Goal: Task Accomplishment & Management: Use online tool/utility

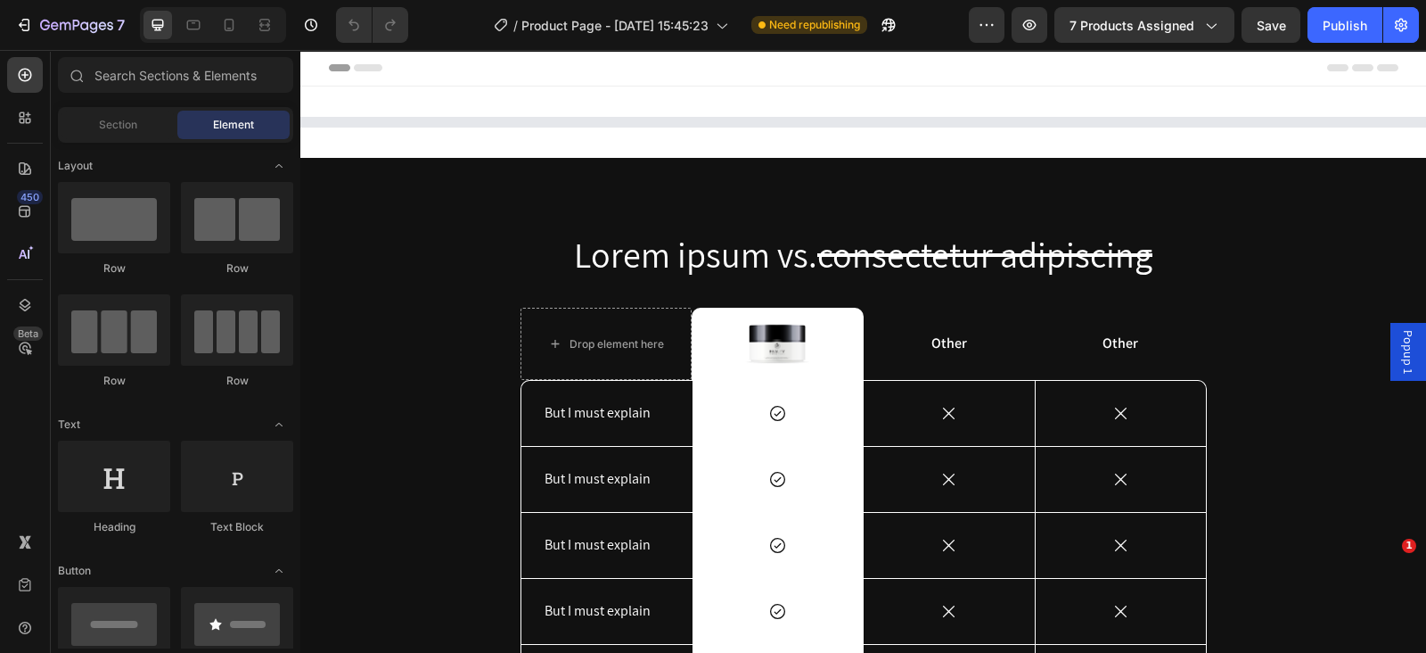
select select "Black"
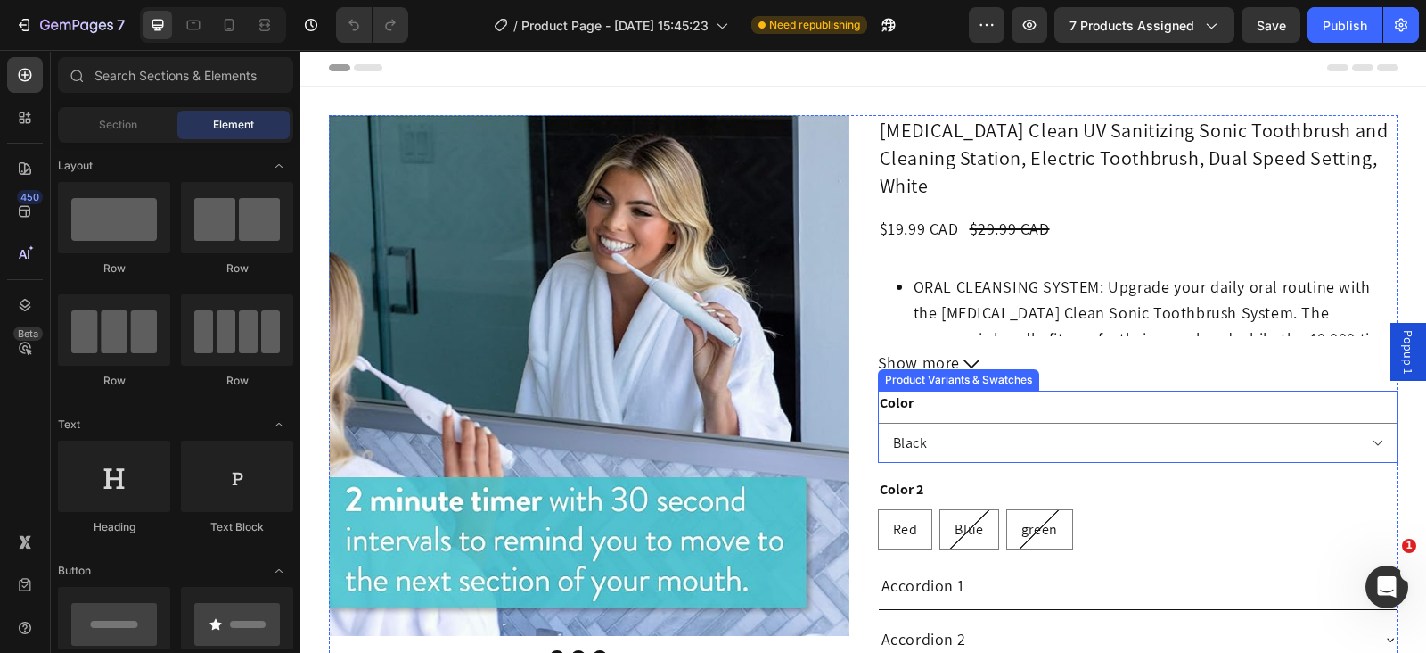
click at [1047, 390] on div "Color Please select an option Black White Yellow" at bounding box center [1138, 426] width 521 height 72
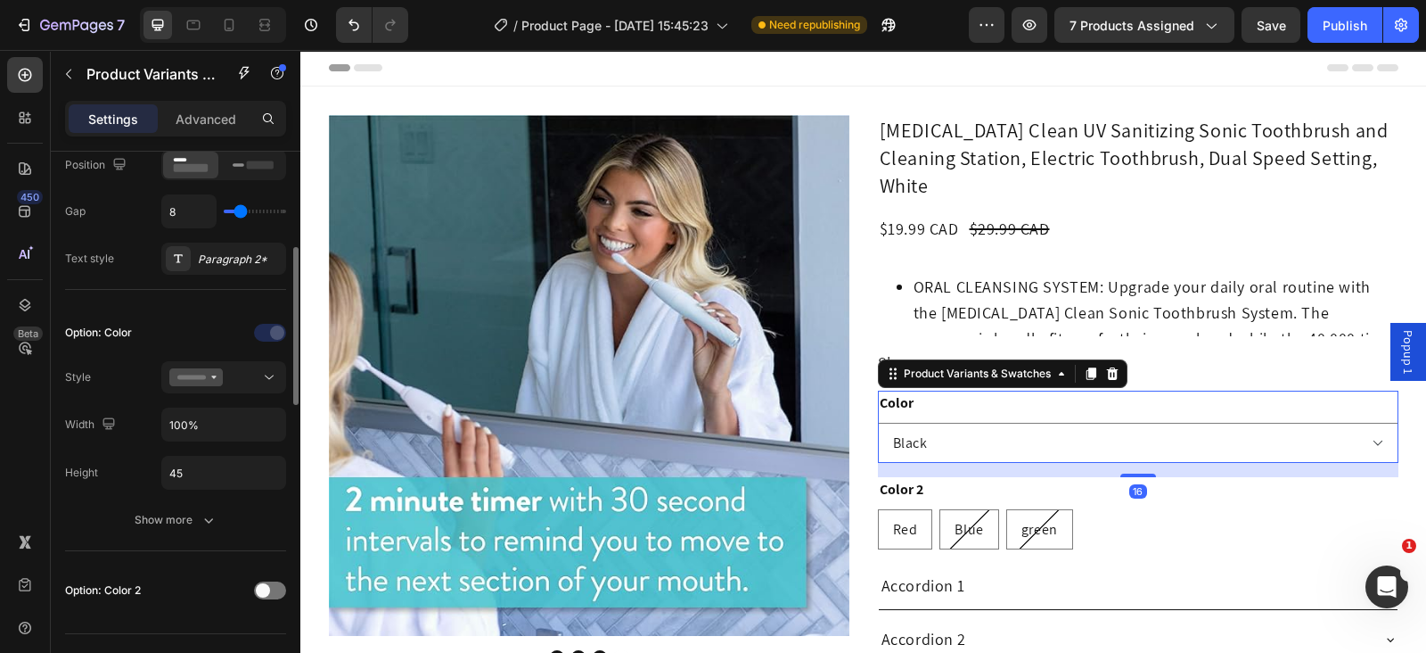
scroll to position [111, 0]
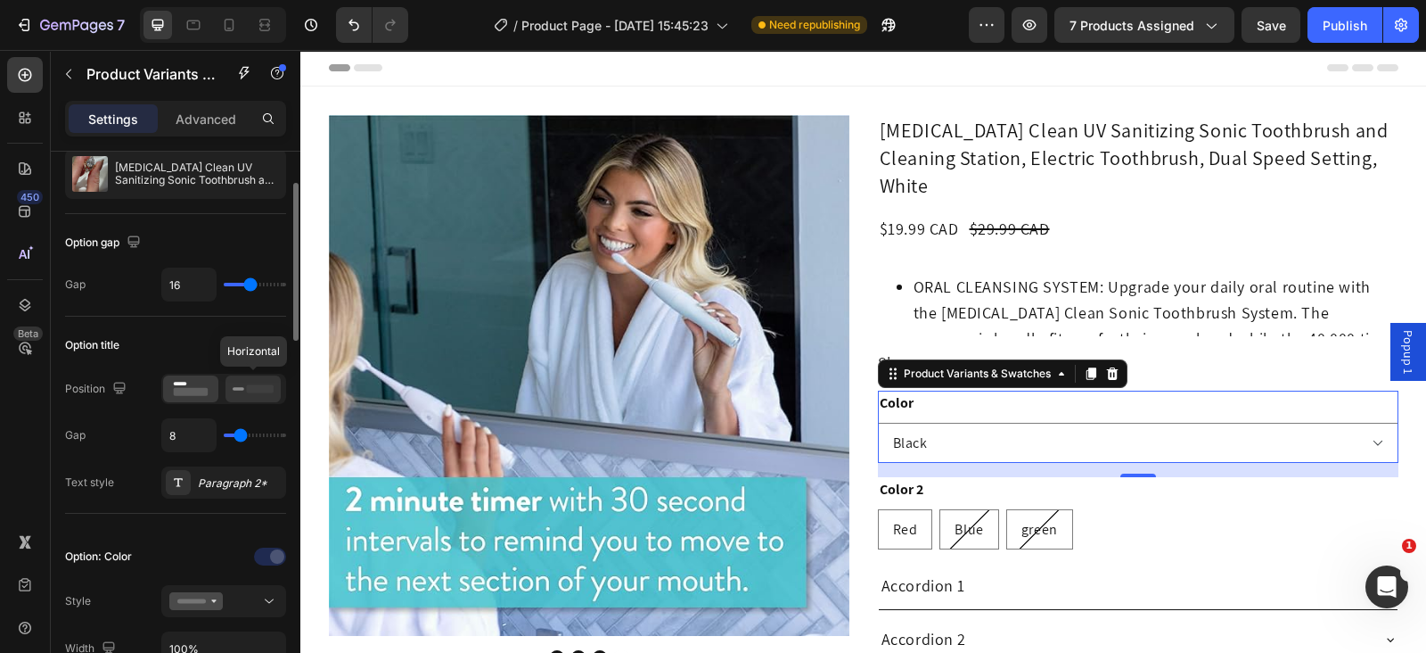
click at [245, 379] on icon at bounding box center [253, 389] width 41 height 20
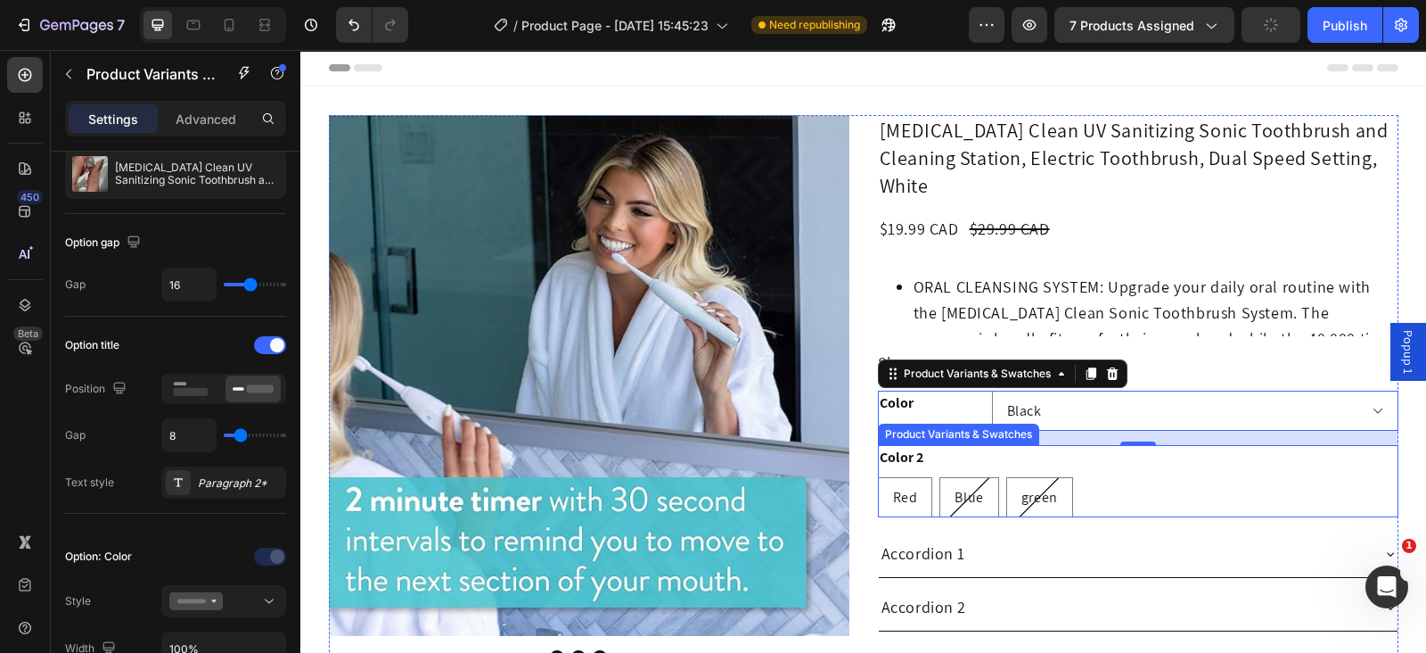
click at [1085, 445] on div "Color 2 Red Red Red Blue Blue Blue green green green" at bounding box center [1138, 481] width 521 height 72
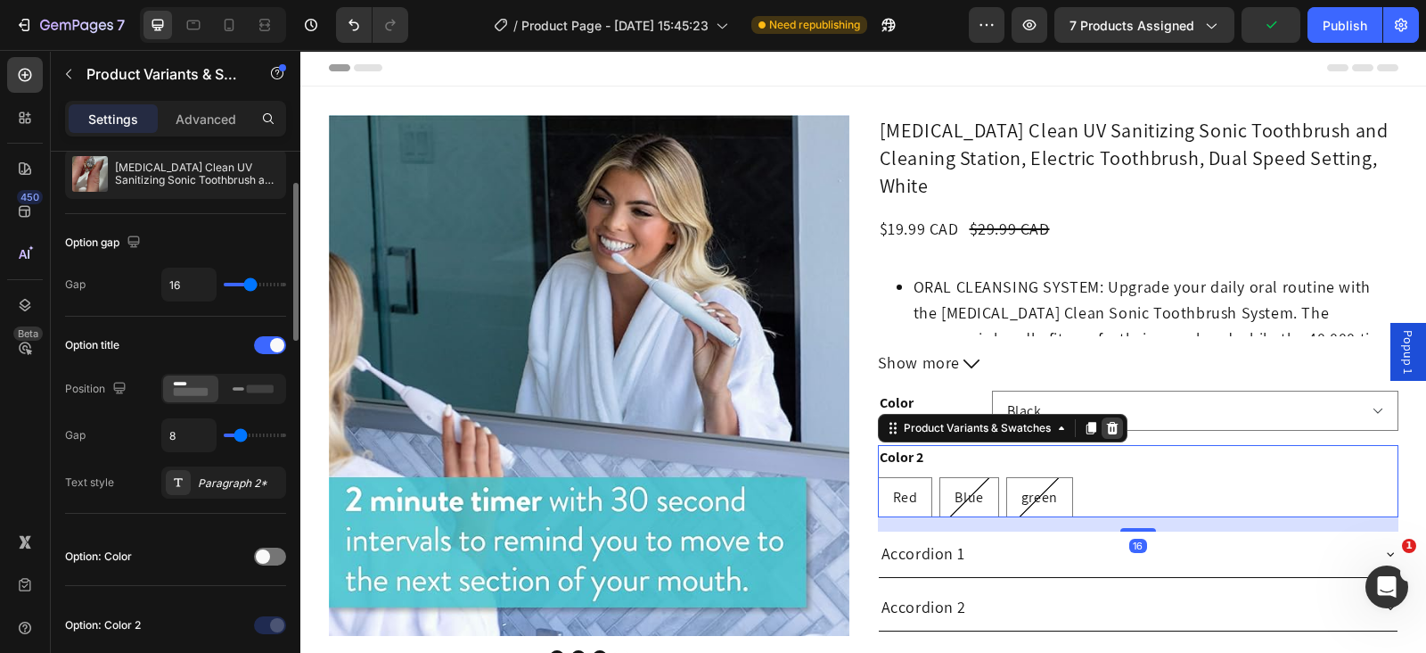
click at [1106, 422] on icon at bounding box center [1112, 428] width 12 height 12
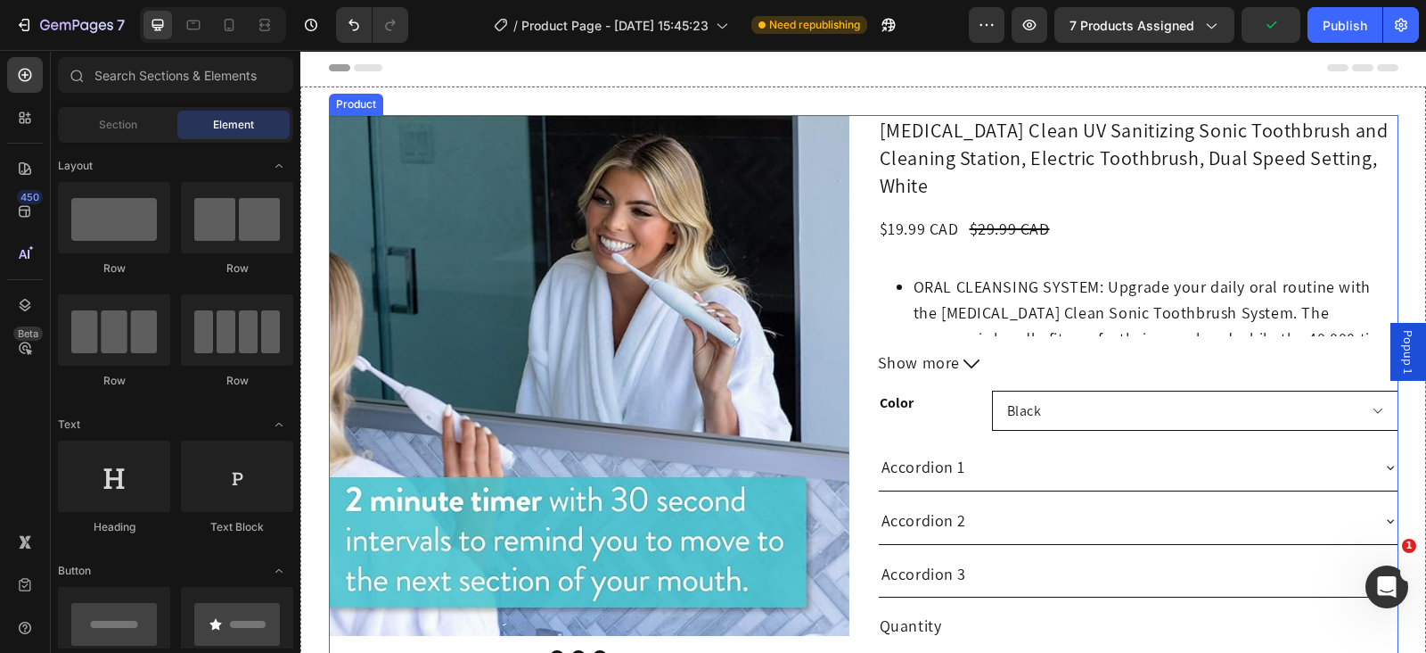
click at [1085, 390] on select "Please select an option Black White Yellow" at bounding box center [1195, 410] width 406 height 40
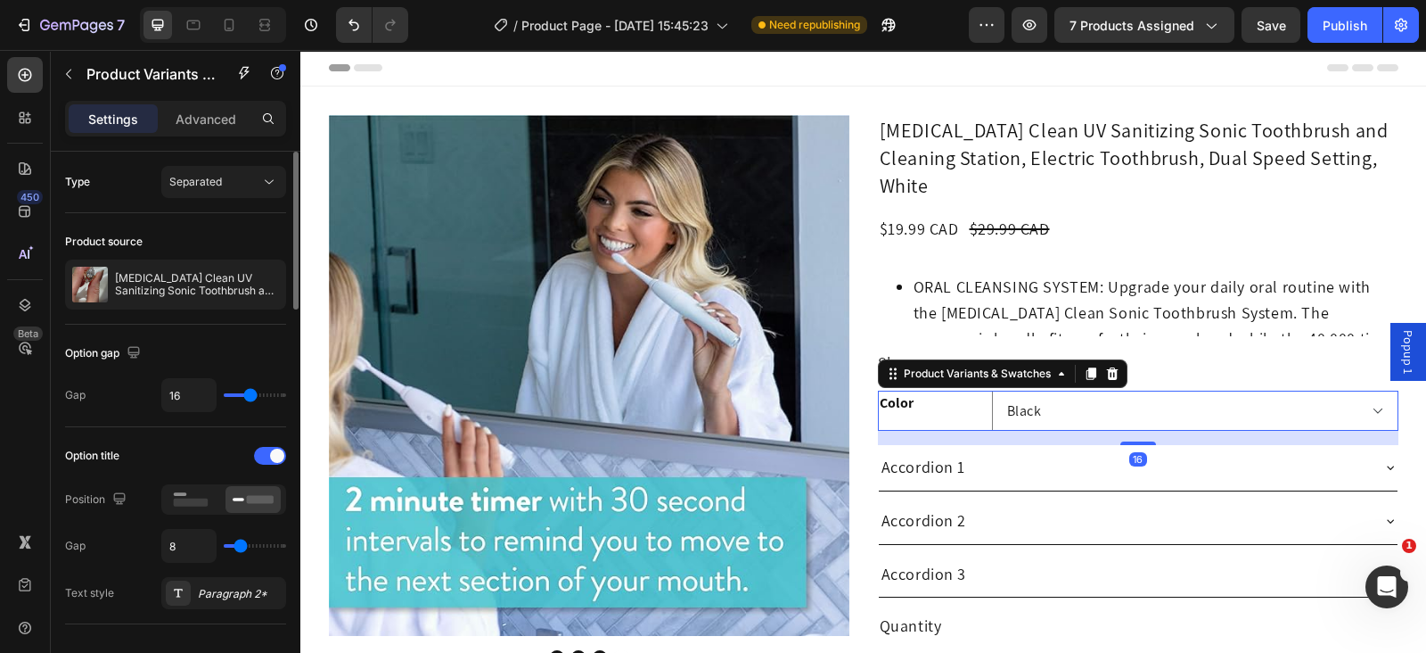
scroll to position [334, 0]
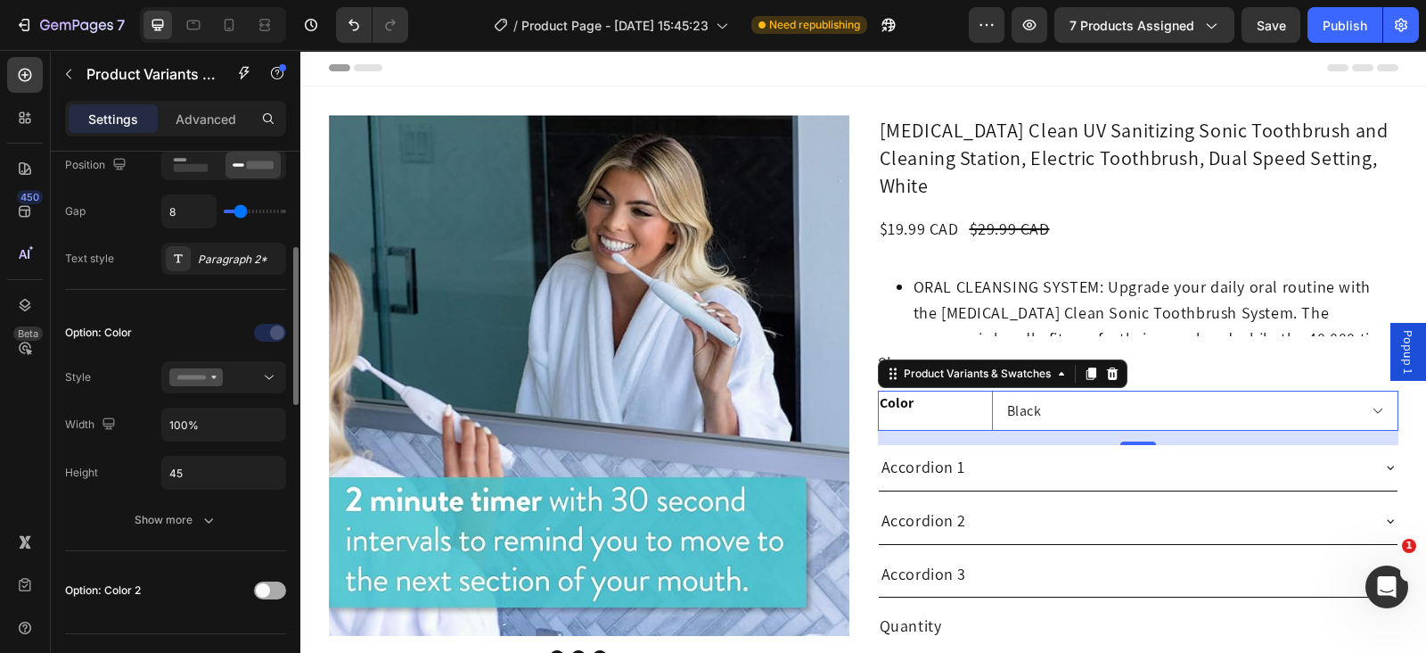
click at [268, 581] on div at bounding box center [270, 590] width 32 height 18
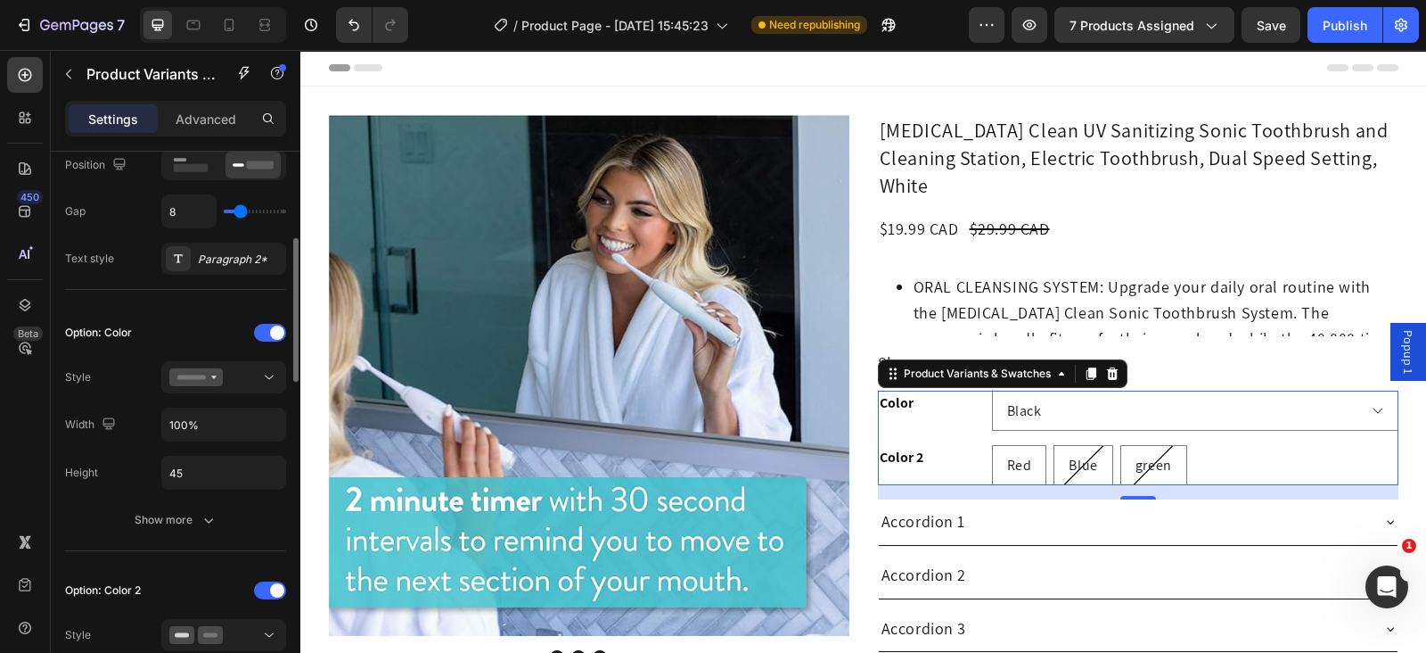
scroll to position [557, 0]
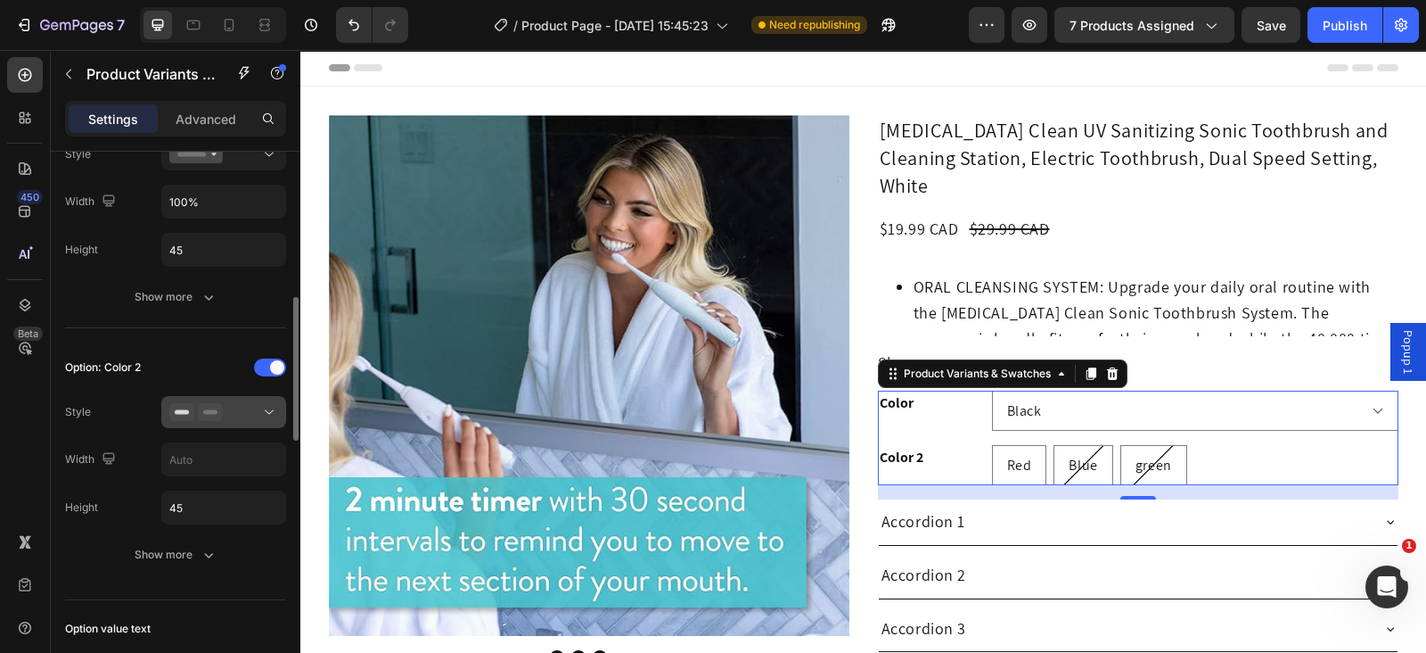
click at [232, 416] on div at bounding box center [223, 412] width 109 height 18
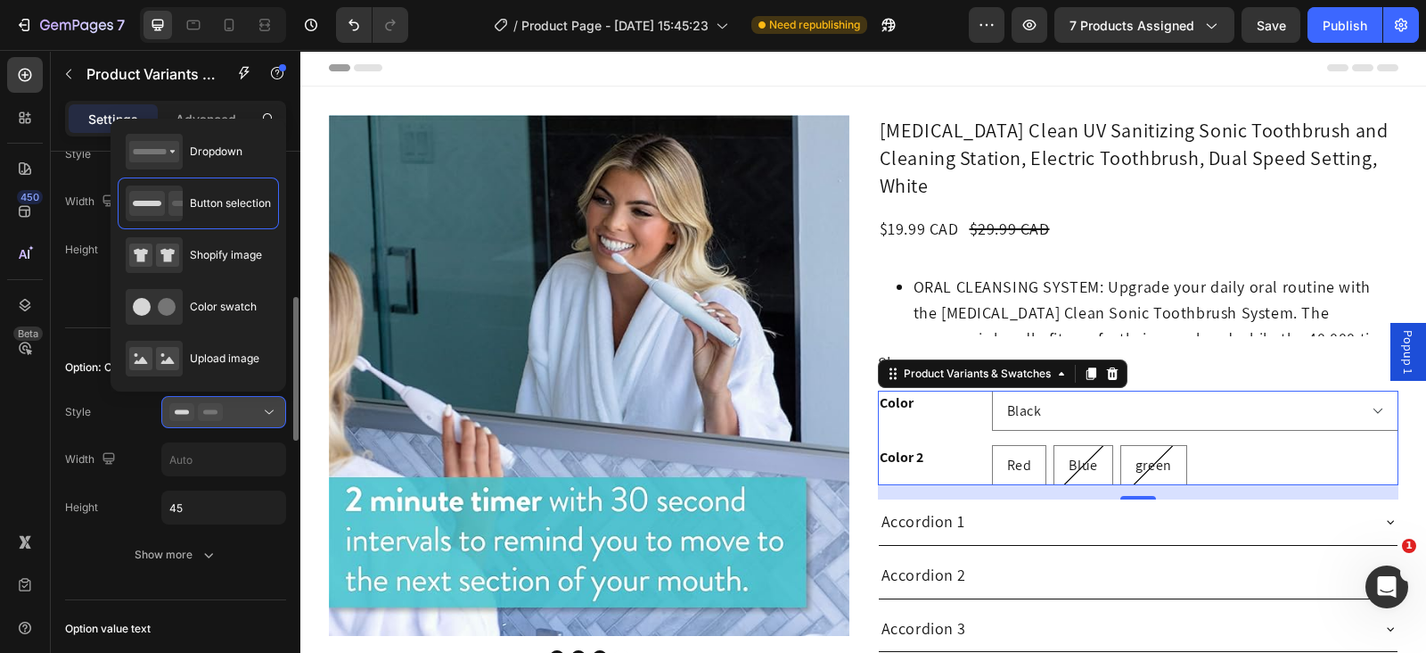
click at [232, 423] on button at bounding box center [223, 412] width 125 height 32
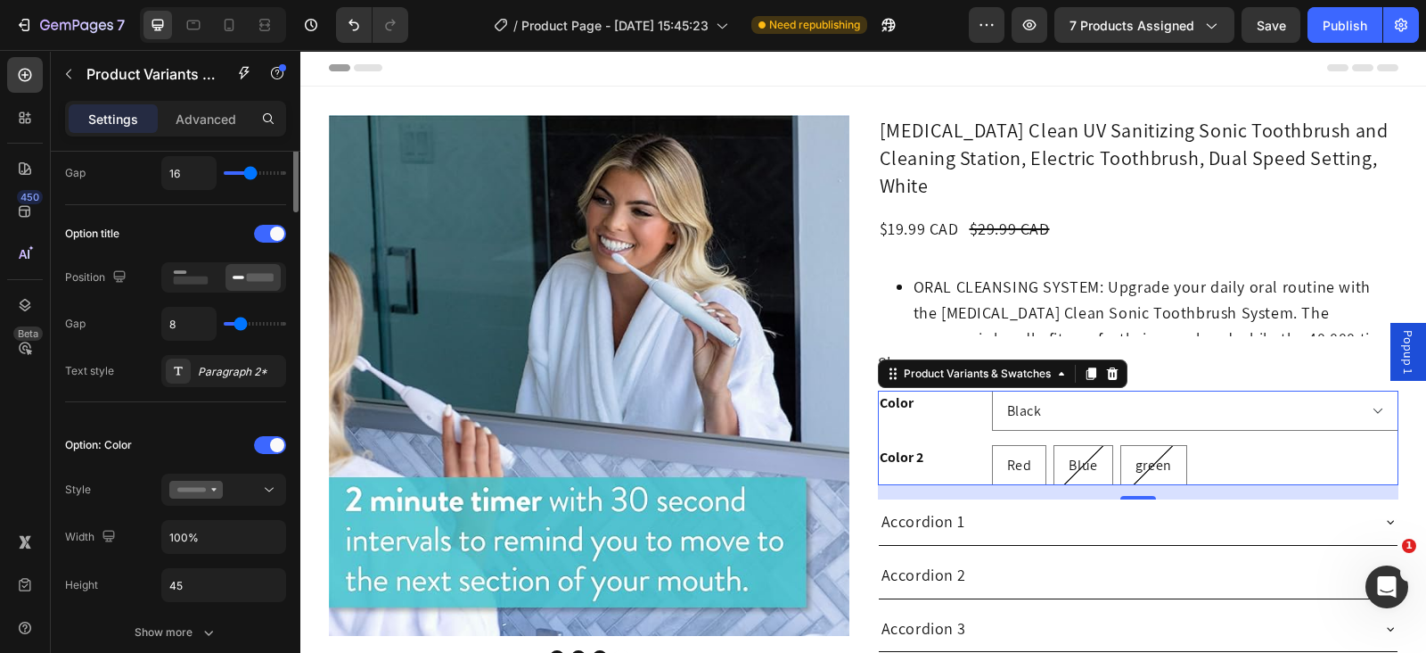
scroll to position [111, 0]
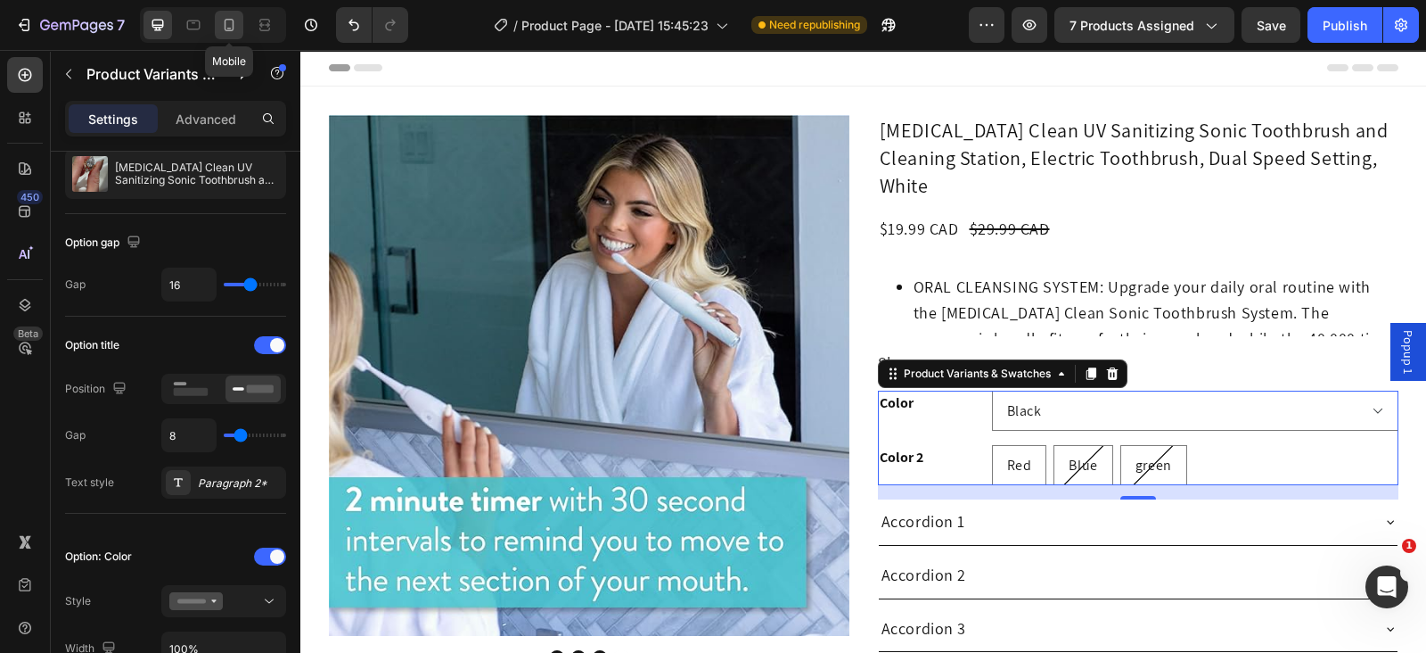
click at [217, 20] on div at bounding box center [229, 25] width 29 height 29
type input "14"
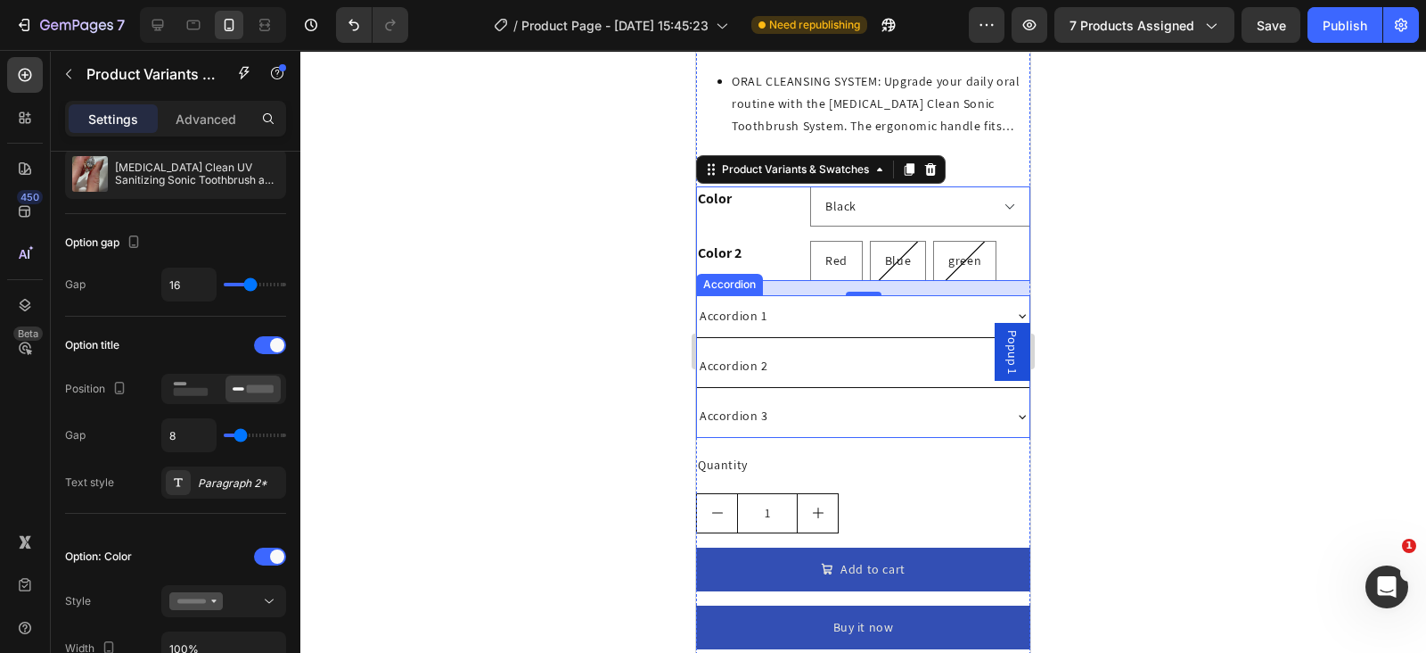
scroll to position [627, 0]
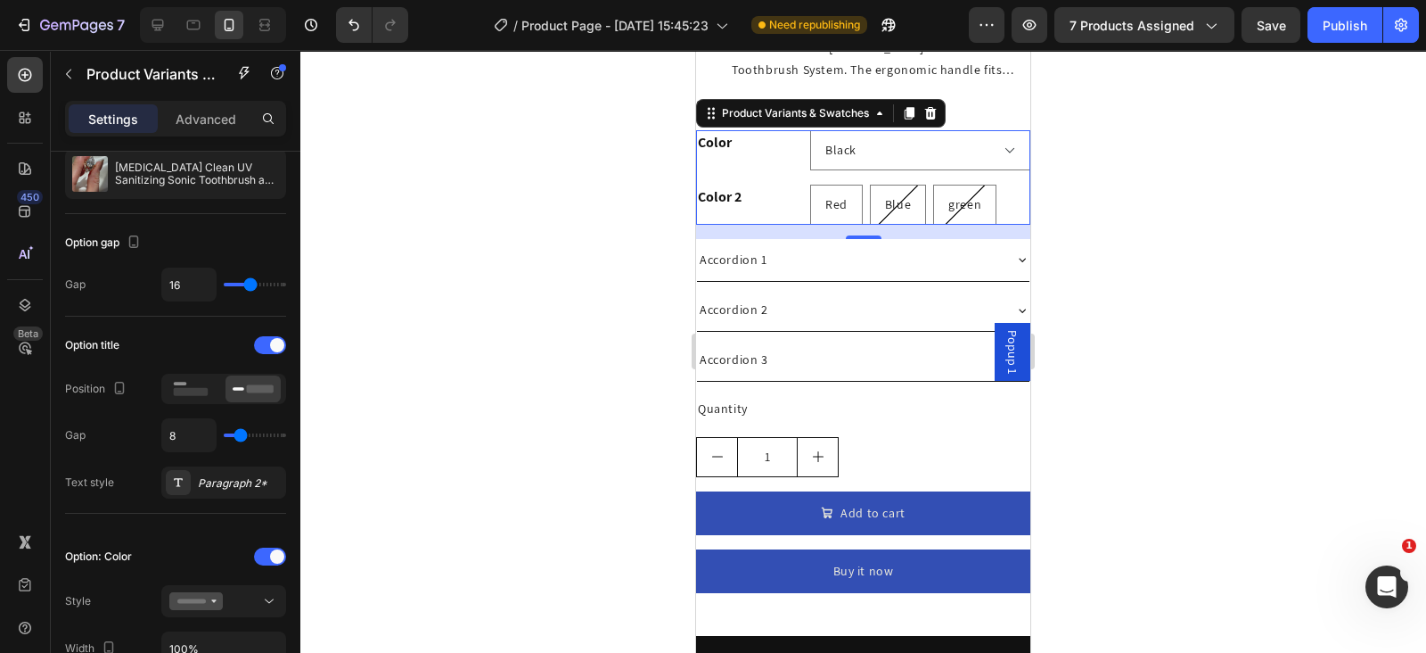
click at [760, 139] on div "Color" at bounding box center [749, 150] width 107 height 40
click at [184, 382] on icon at bounding box center [190, 389] width 41 height 20
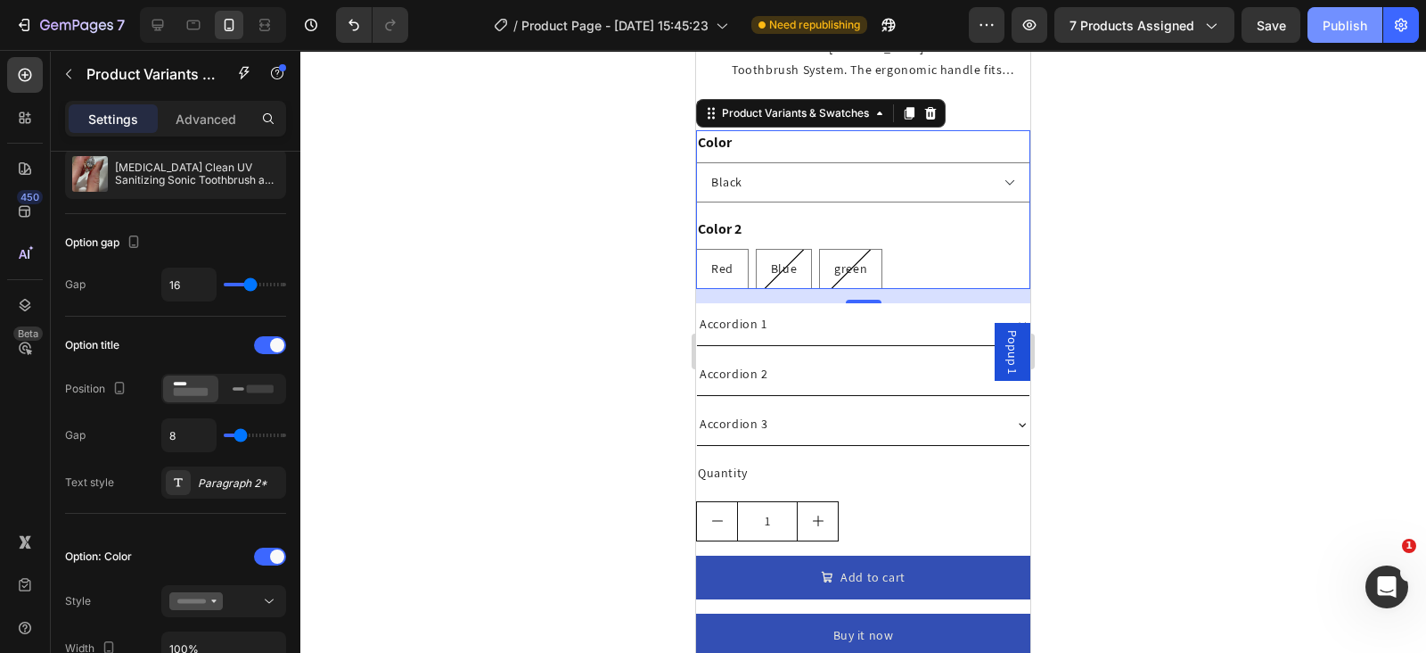
click at [1335, 29] on div "Publish" at bounding box center [1345, 25] width 45 height 19
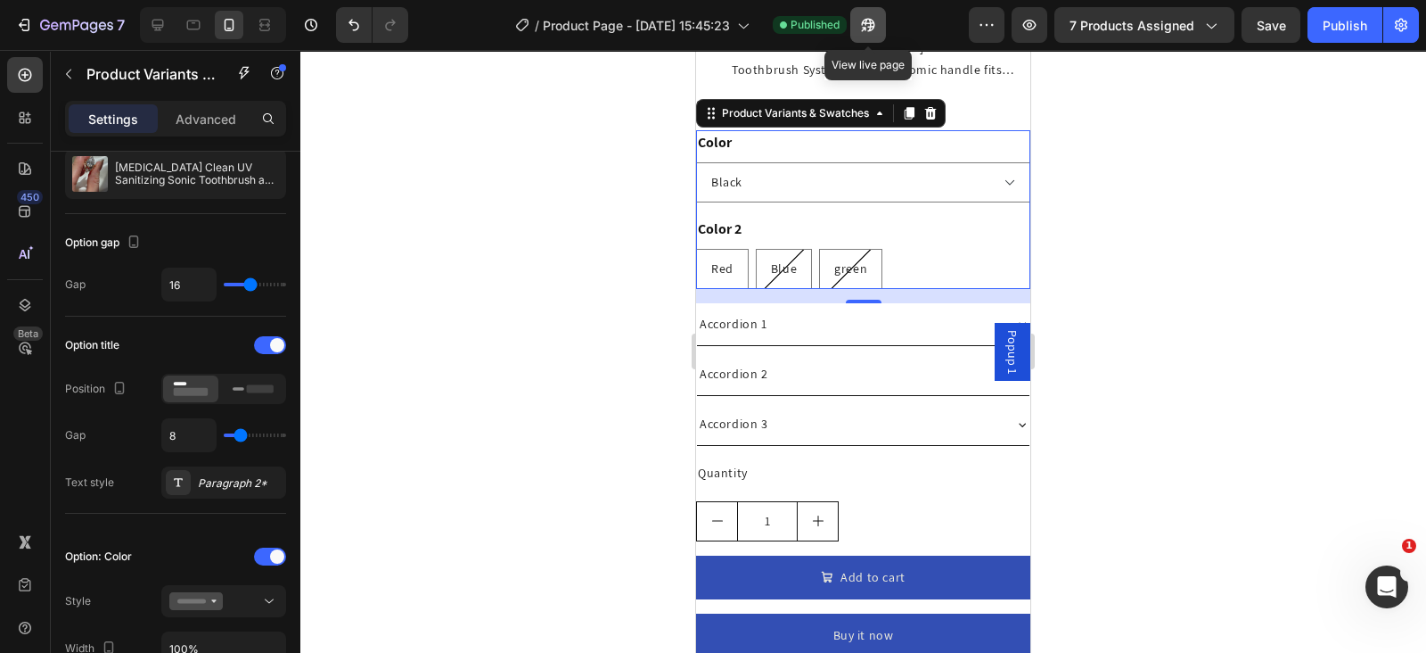
click at [851, 16] on button "button" at bounding box center [868, 25] width 36 height 36
click at [876, 24] on icon "button" at bounding box center [868, 25] width 18 height 18
